Goal: Leave review/rating: Leave review/rating

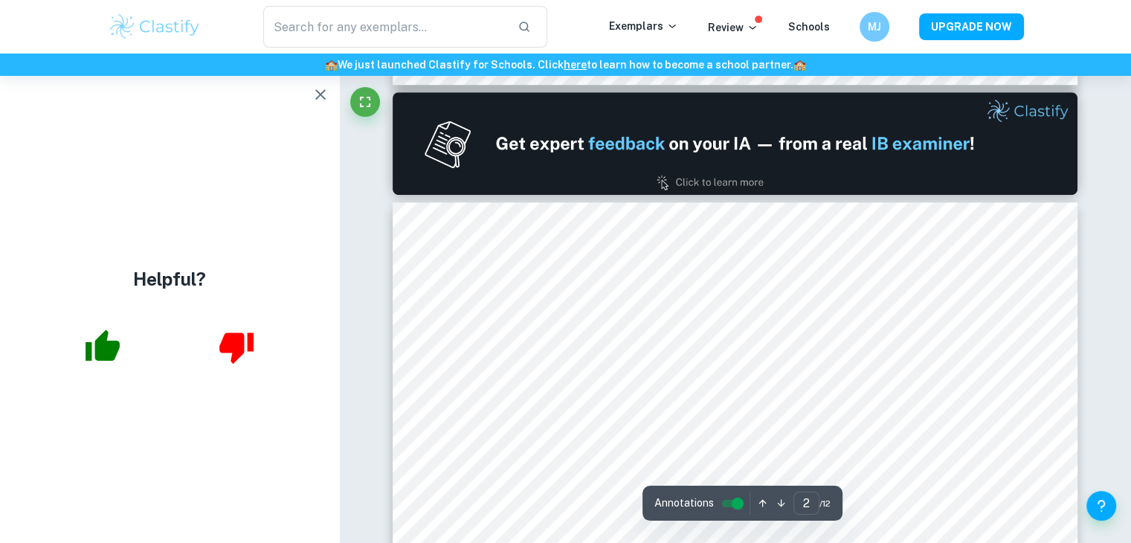
type input "2"
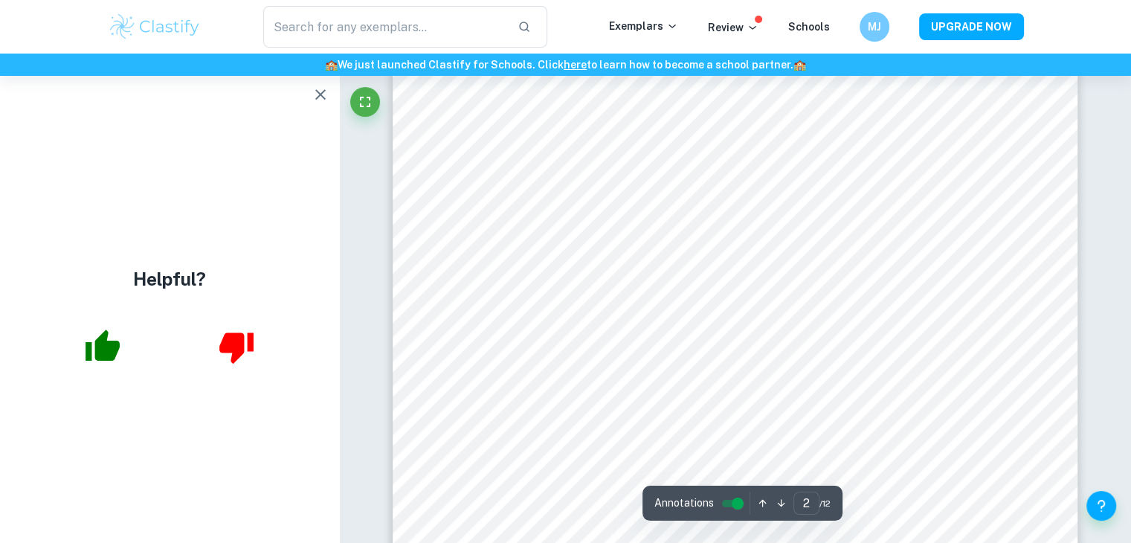
scroll to position [1190, 0]
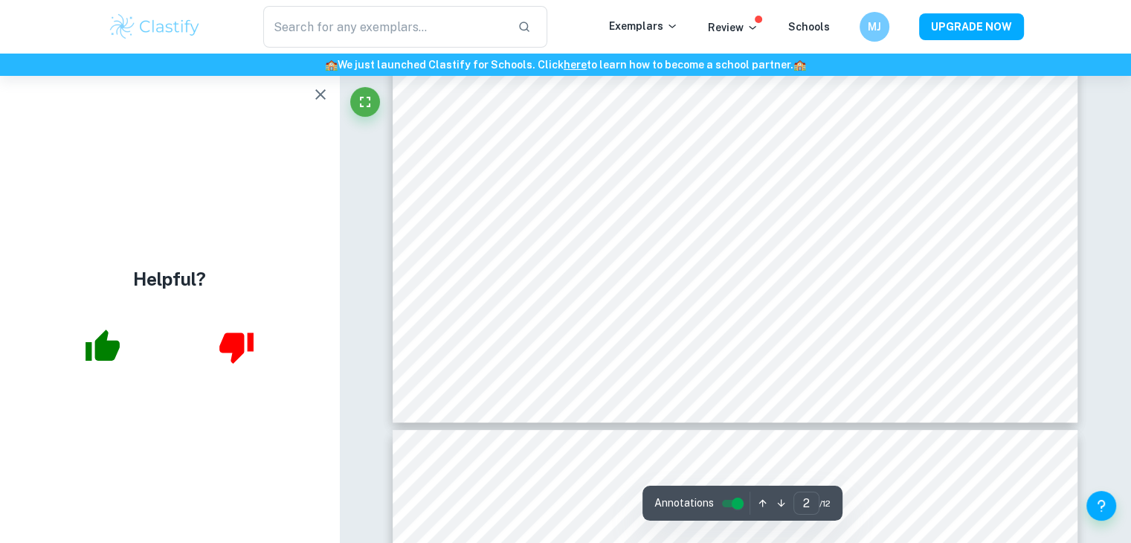
scroll to position [1190, 0]
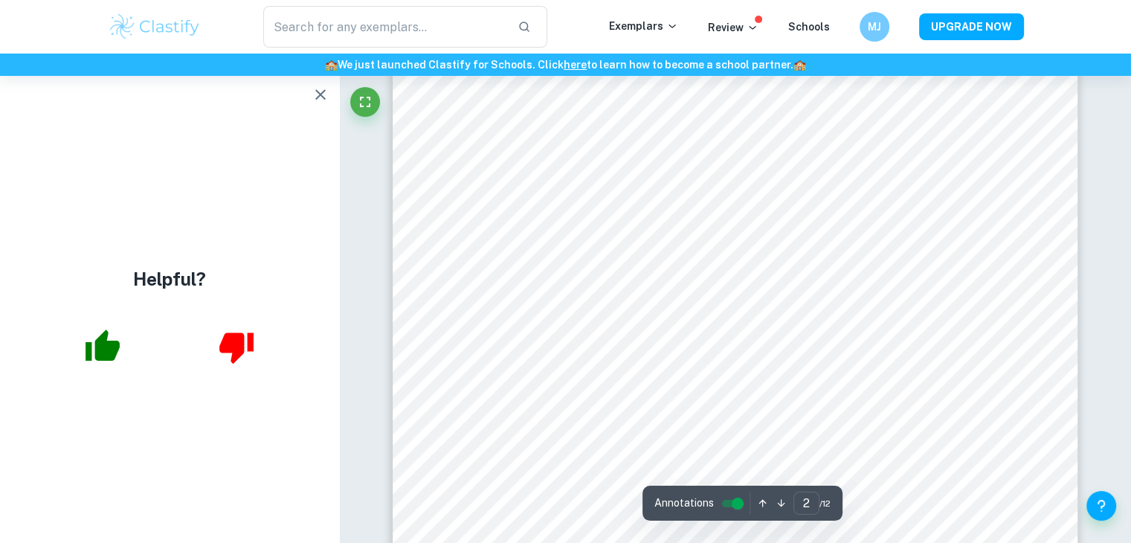
click at [103, 349] on icon "button" at bounding box center [103, 344] width 34 height 31
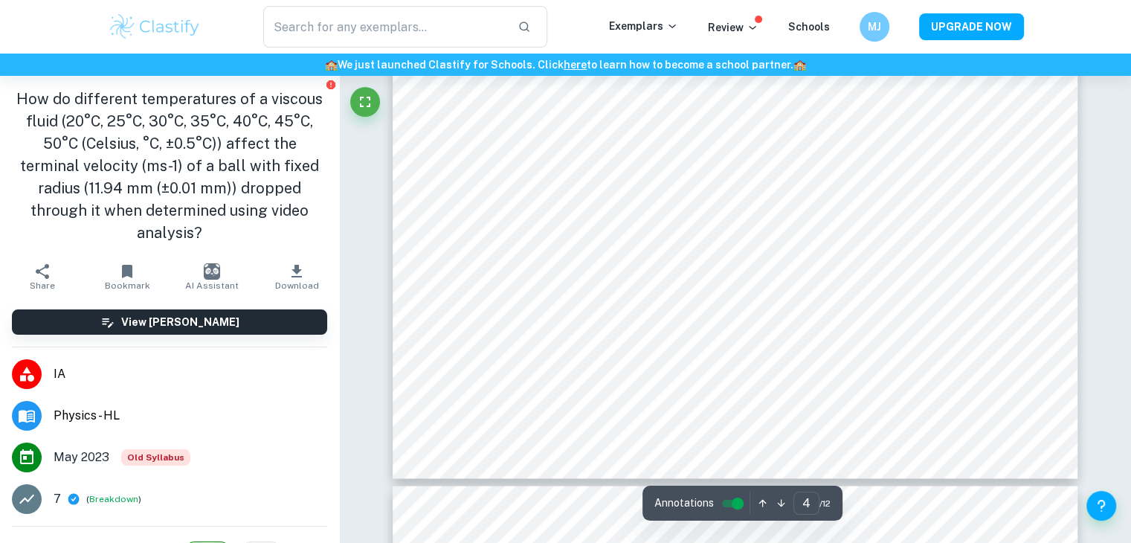
scroll to position [2878, 0]
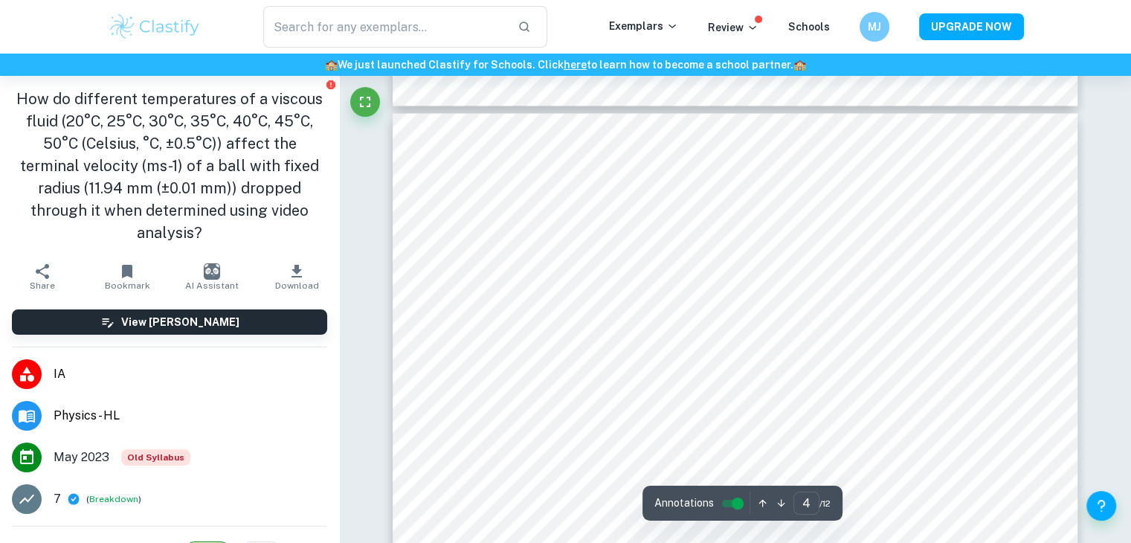
type input "3"
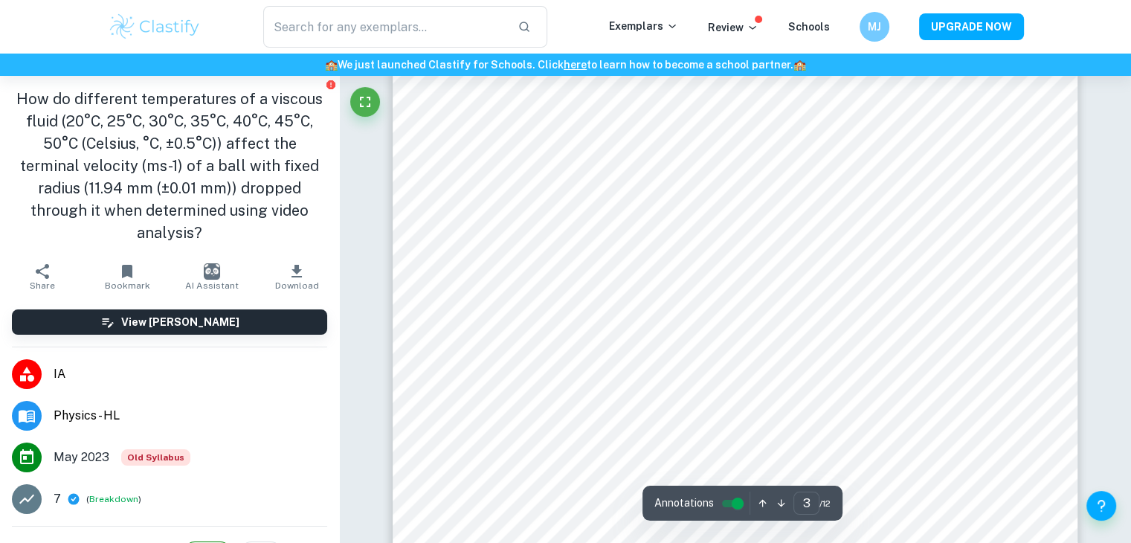
scroll to position [2209, 0]
